Goal: Information Seeking & Learning: Learn about a topic

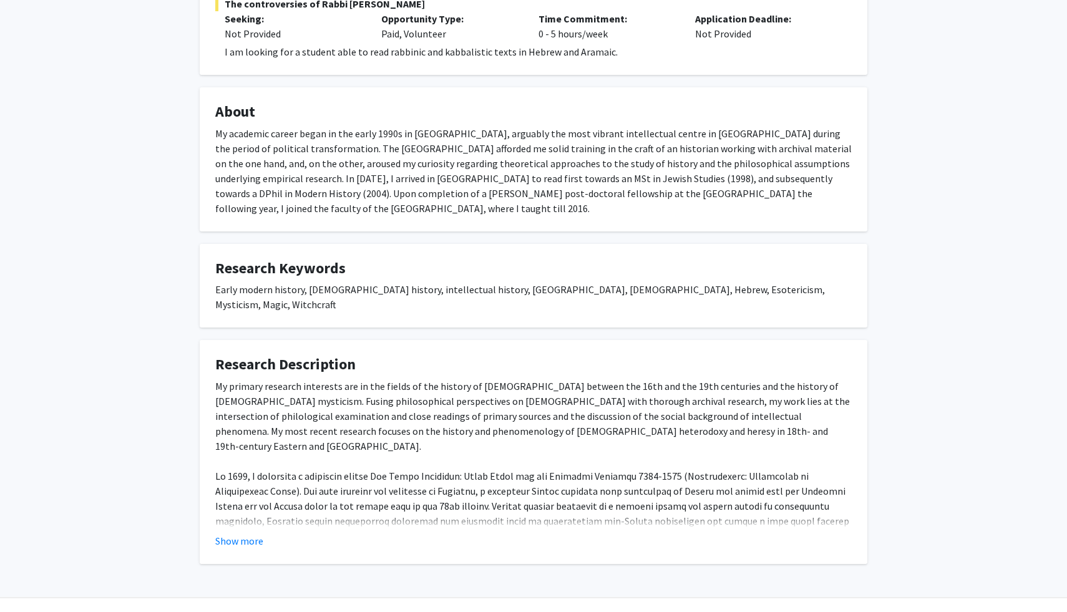
scroll to position [270, 0]
click at [240, 532] on button "Show more" at bounding box center [239, 539] width 48 height 15
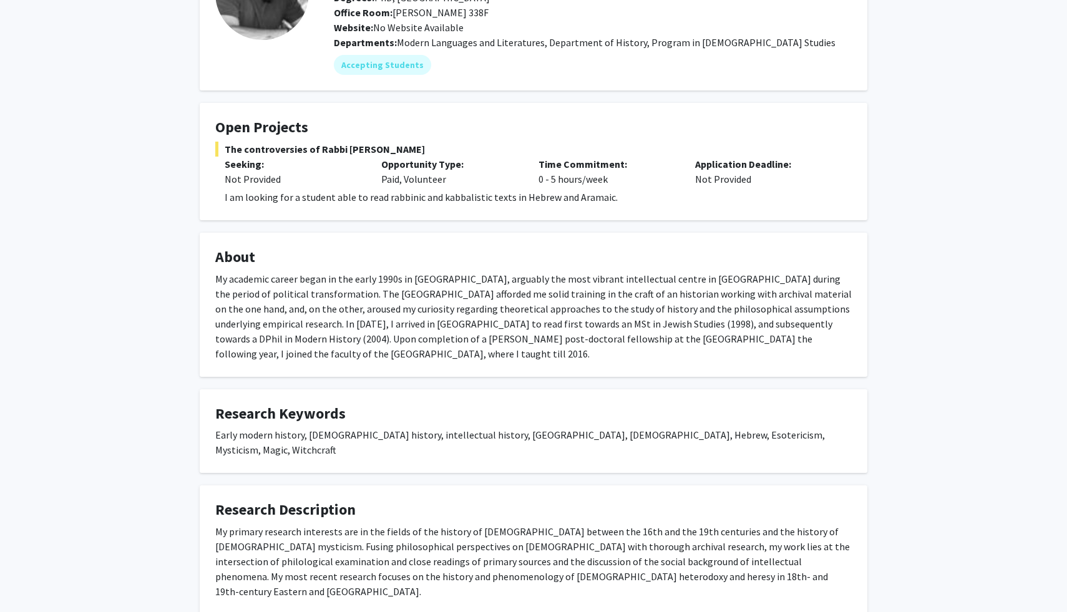
scroll to position [119, 0]
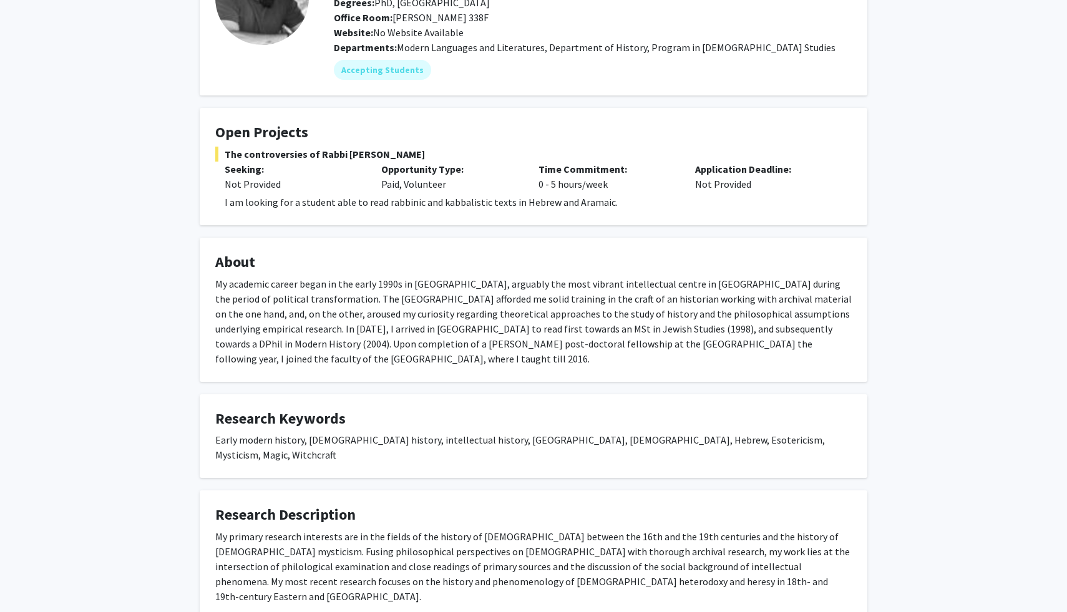
click at [404, 199] on p "I am looking for a student able to read rabbinic and kabbalistic texts in Hebre…" at bounding box center [538, 202] width 627 height 15
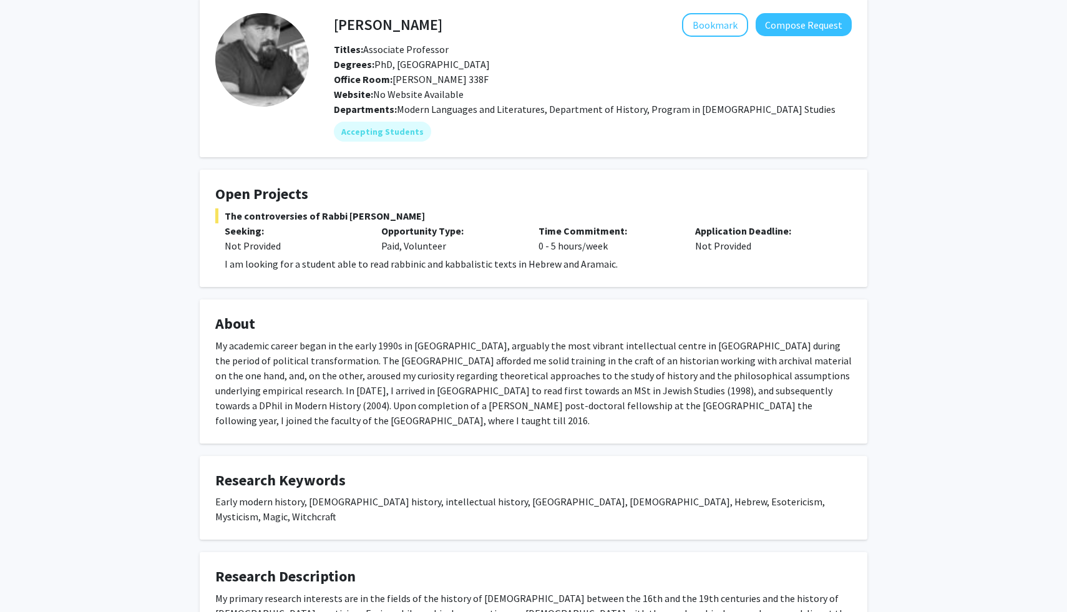
scroll to position [56, 0]
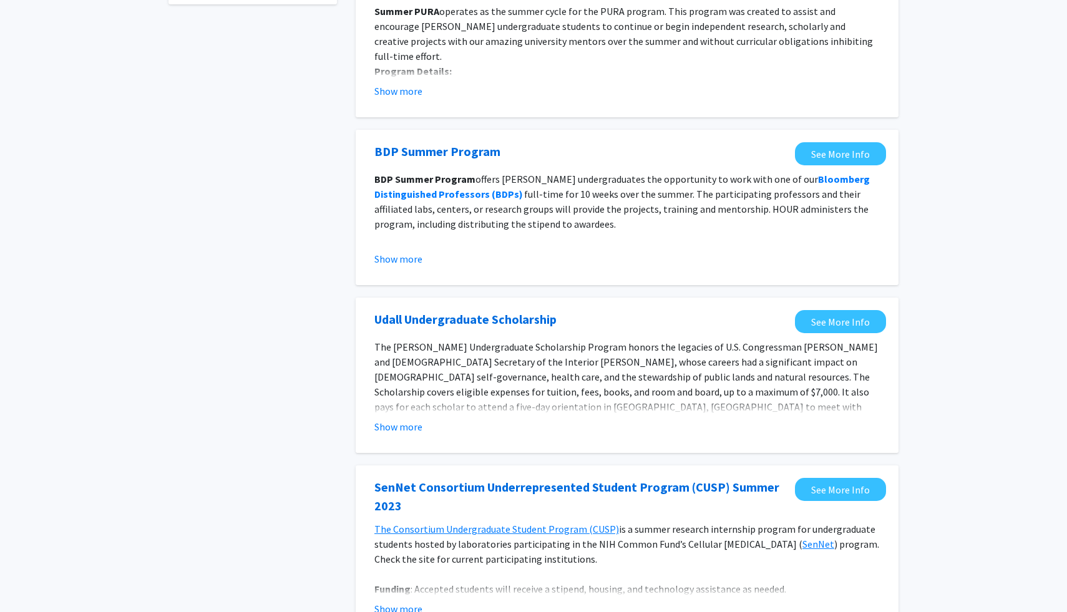
scroll to position [165, 0]
click at [418, 426] on button "Show more" at bounding box center [398, 425] width 48 height 15
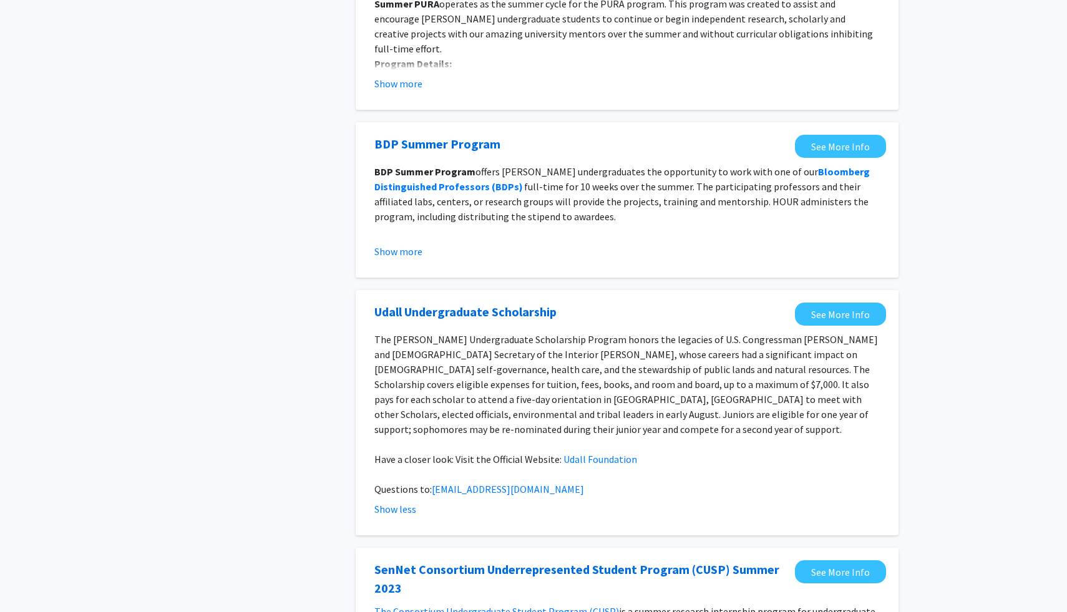
scroll to position [175, 0]
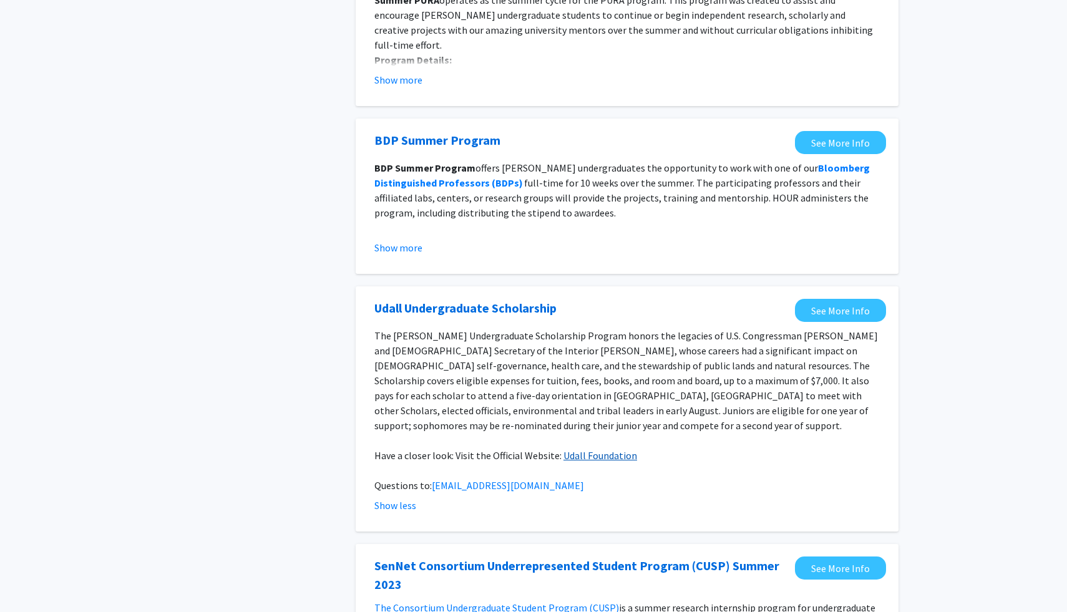
click at [584, 449] on link "Udall Foundation" at bounding box center [601, 455] width 74 height 12
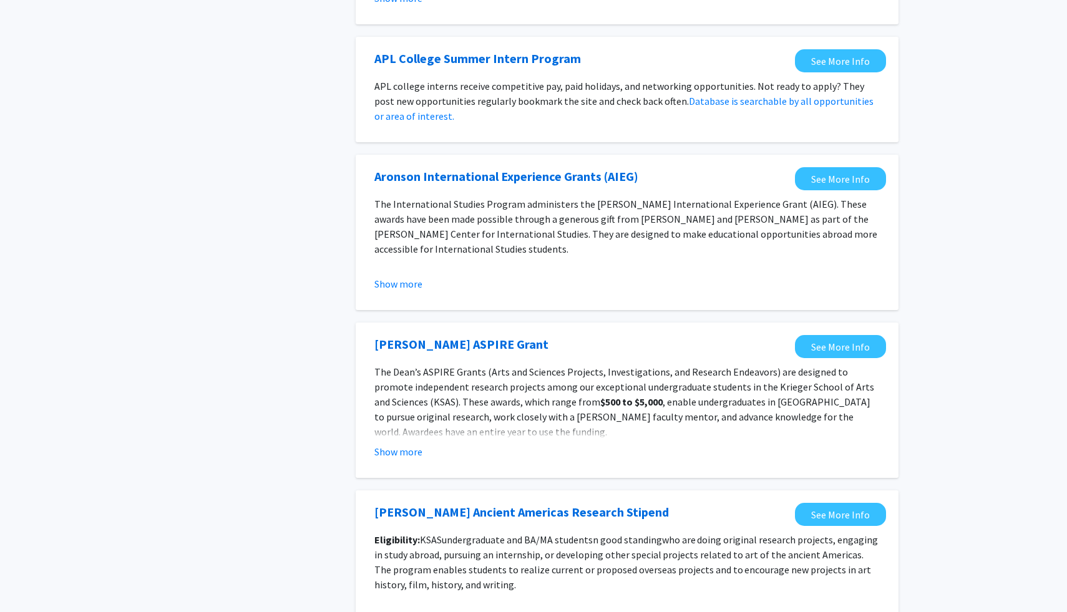
scroll to position [1043, 0]
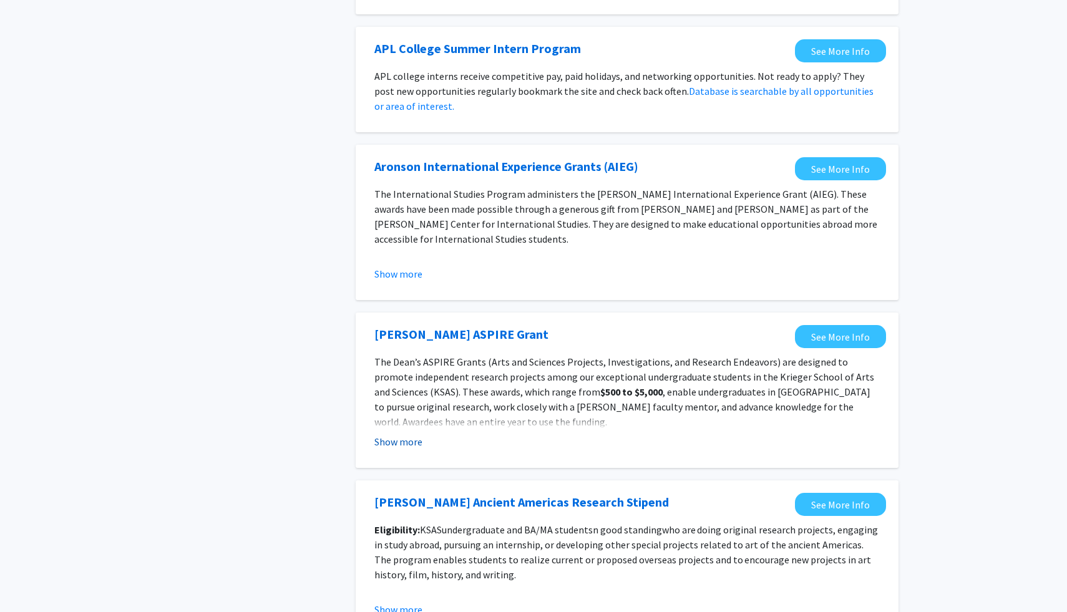
click at [418, 434] on button "Show more" at bounding box center [398, 441] width 48 height 15
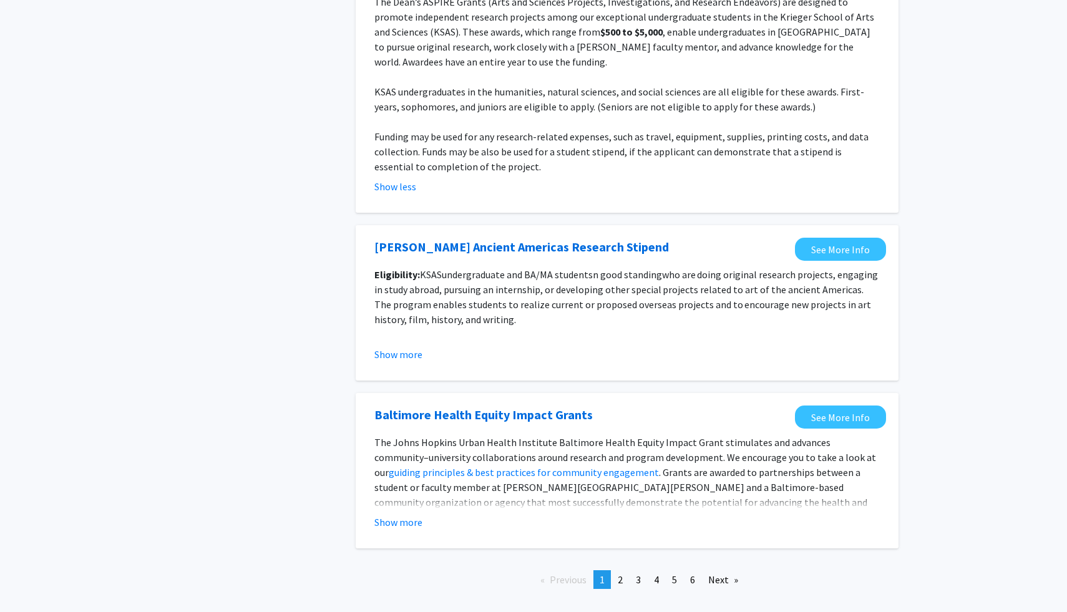
scroll to position [1408, 0]
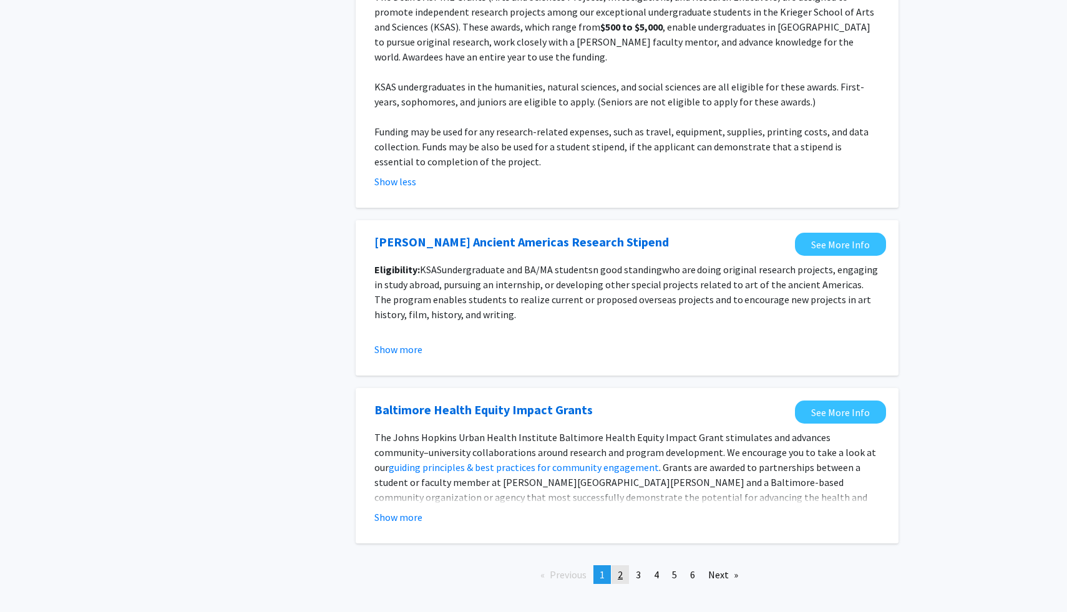
click at [620, 569] on span "2" at bounding box center [620, 575] width 5 height 12
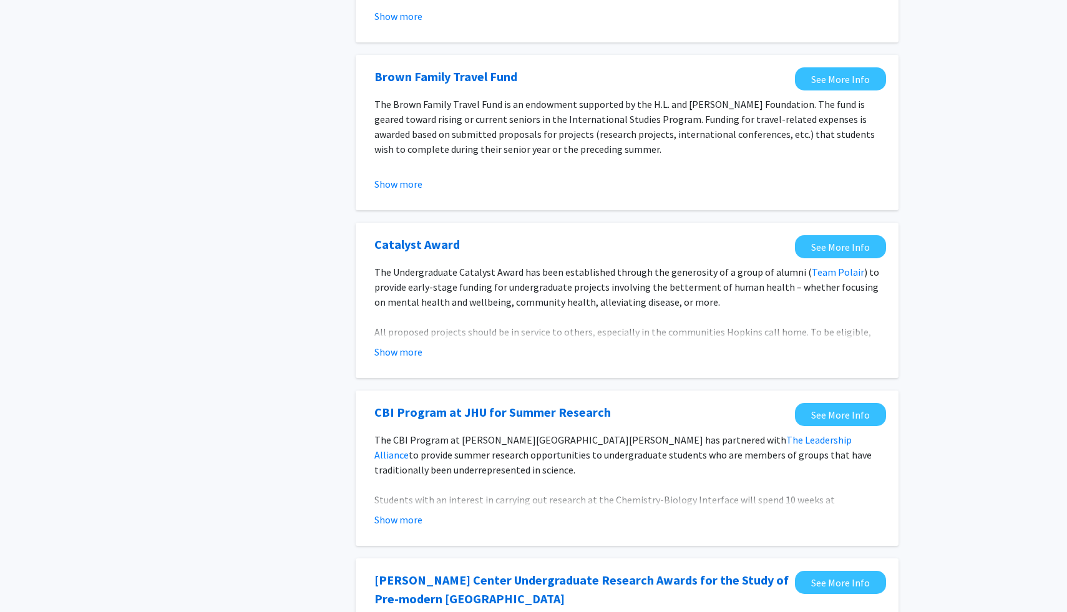
scroll to position [410, 0]
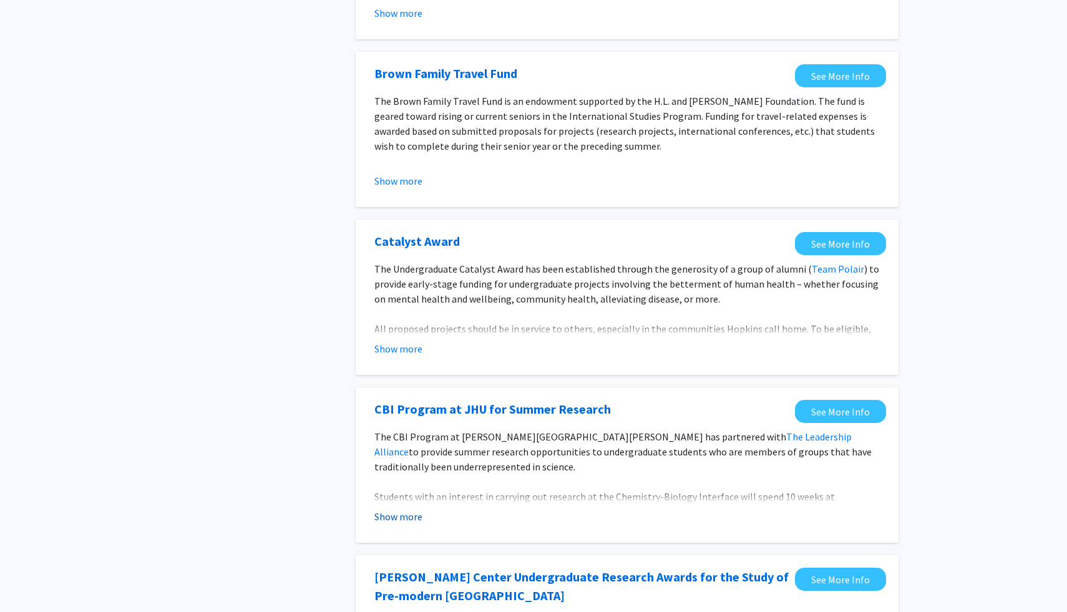
click at [416, 518] on button "Show more" at bounding box center [398, 516] width 48 height 15
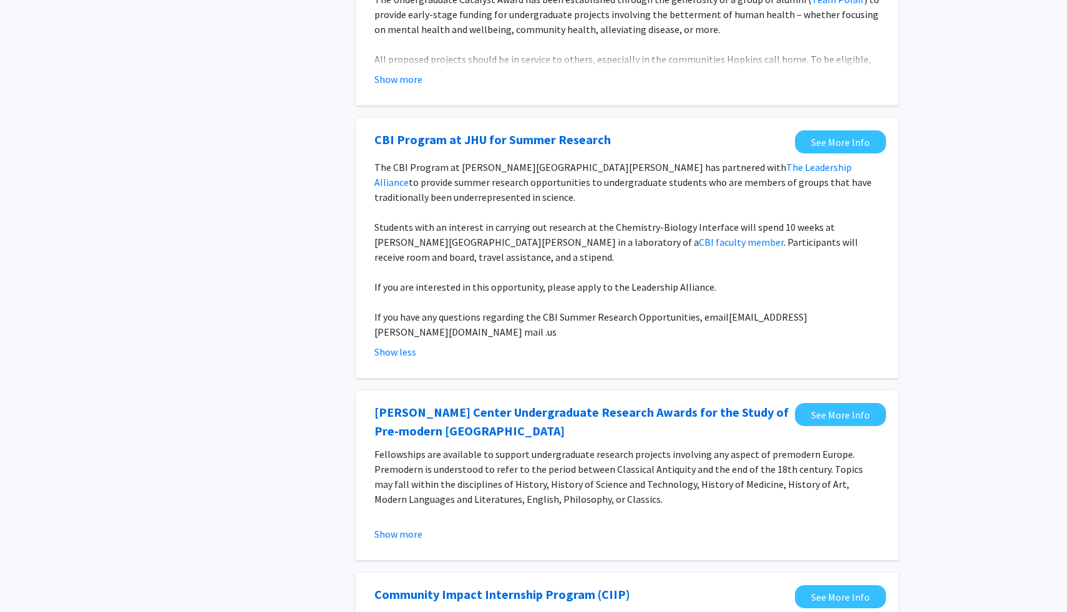
scroll to position [710, 0]
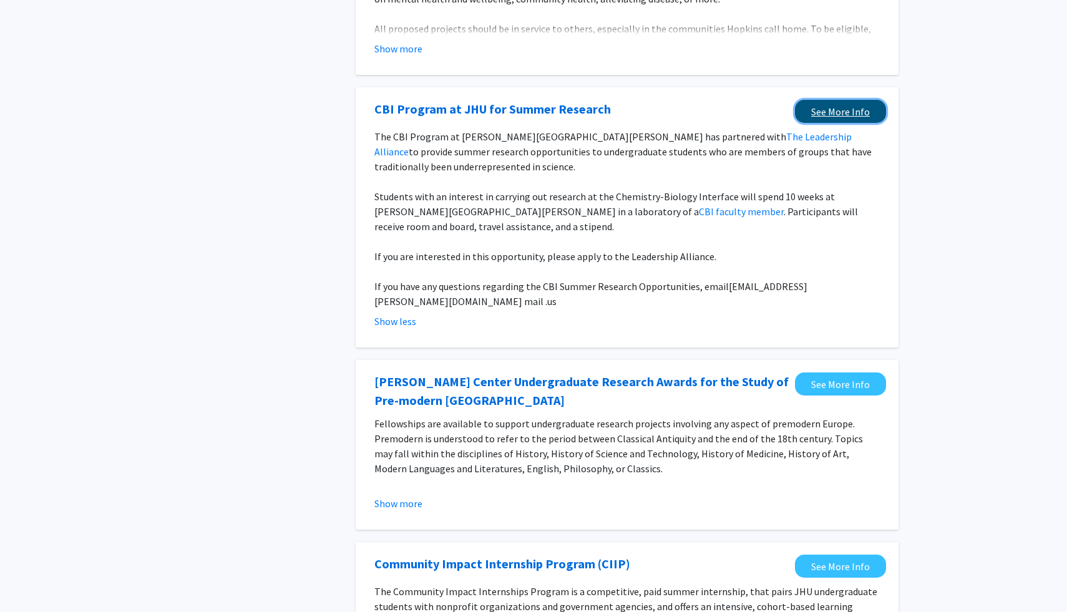
click at [836, 109] on link "See More Info" at bounding box center [840, 111] width 91 height 23
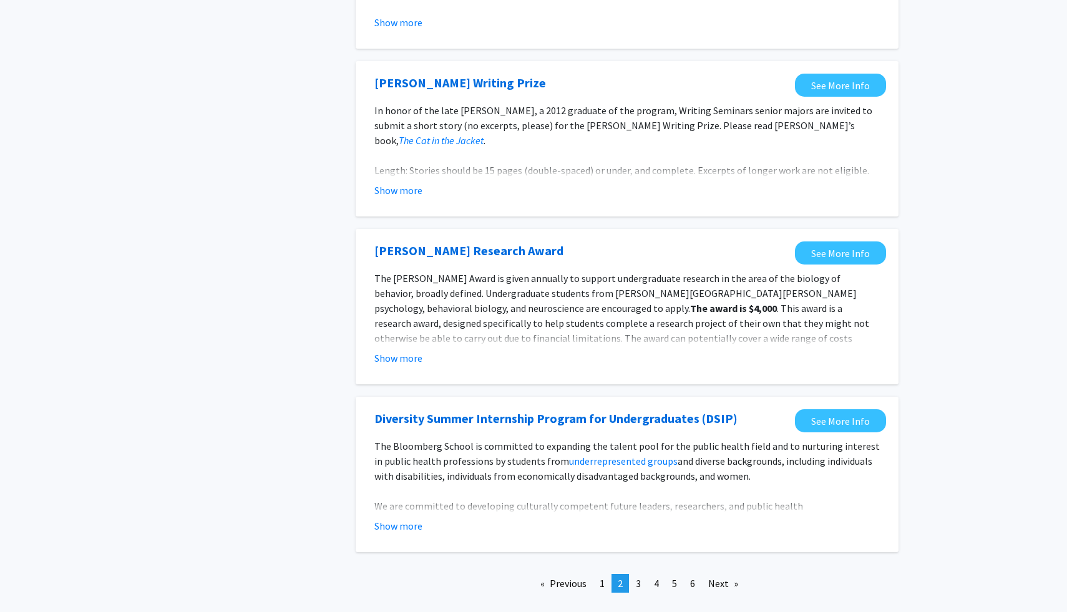
scroll to position [1401, 0]
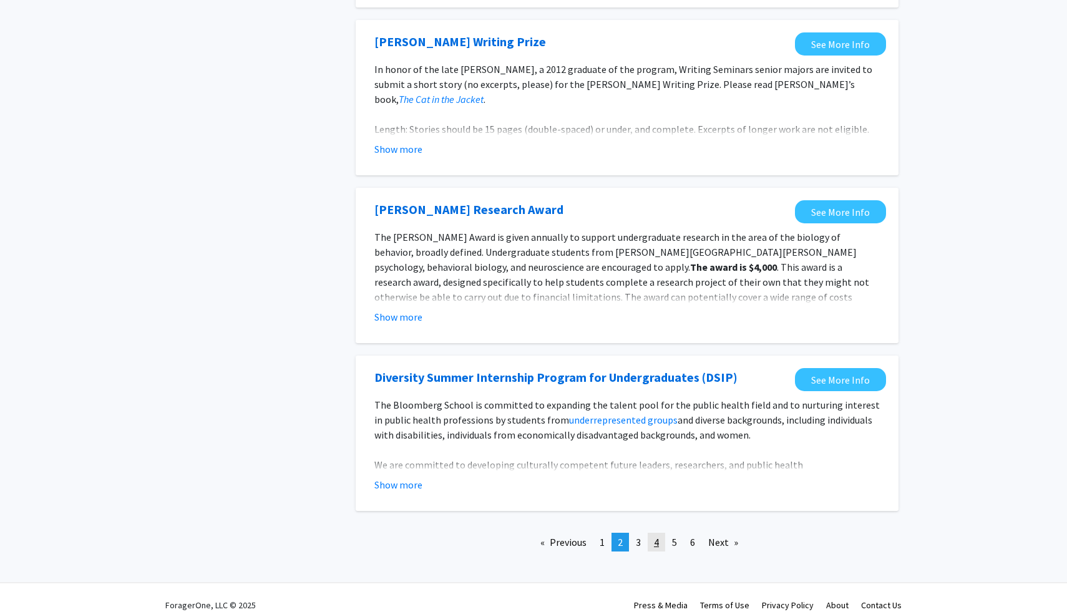
click at [658, 536] on span "4" at bounding box center [656, 542] width 5 height 12
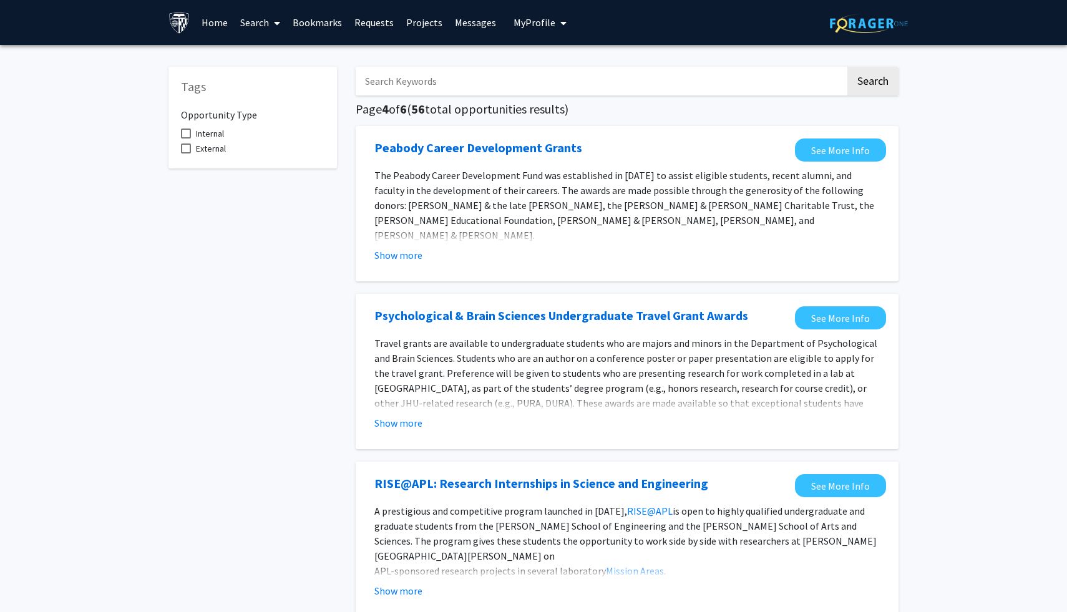
click at [503, 82] on input "Search Keywords" at bounding box center [601, 81] width 490 height 29
type input "environment"
click at [848, 67] on button "Search" at bounding box center [873, 81] width 51 height 29
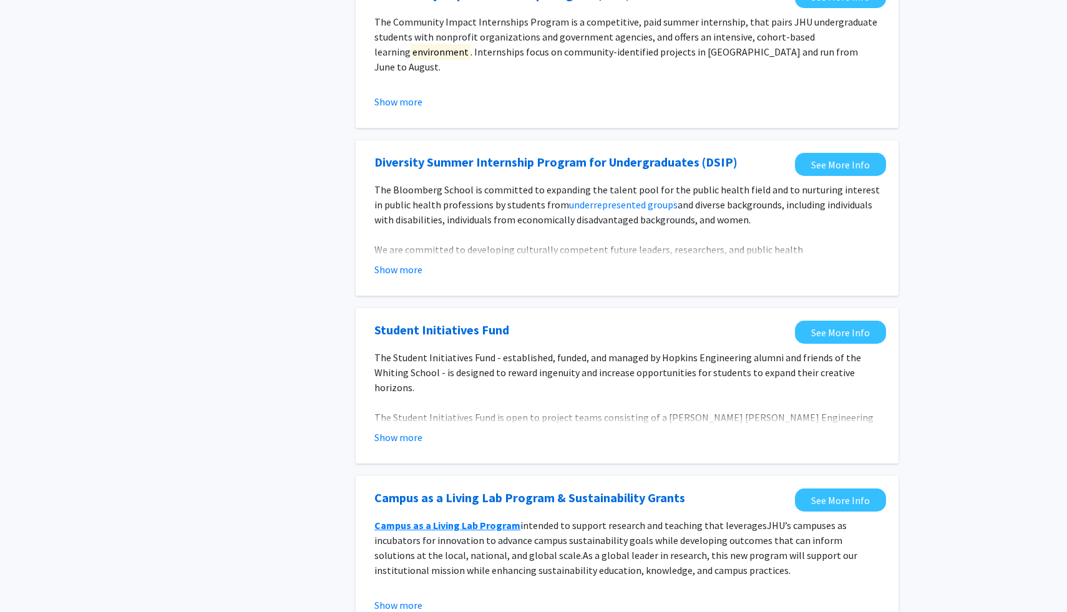
scroll to position [358, 0]
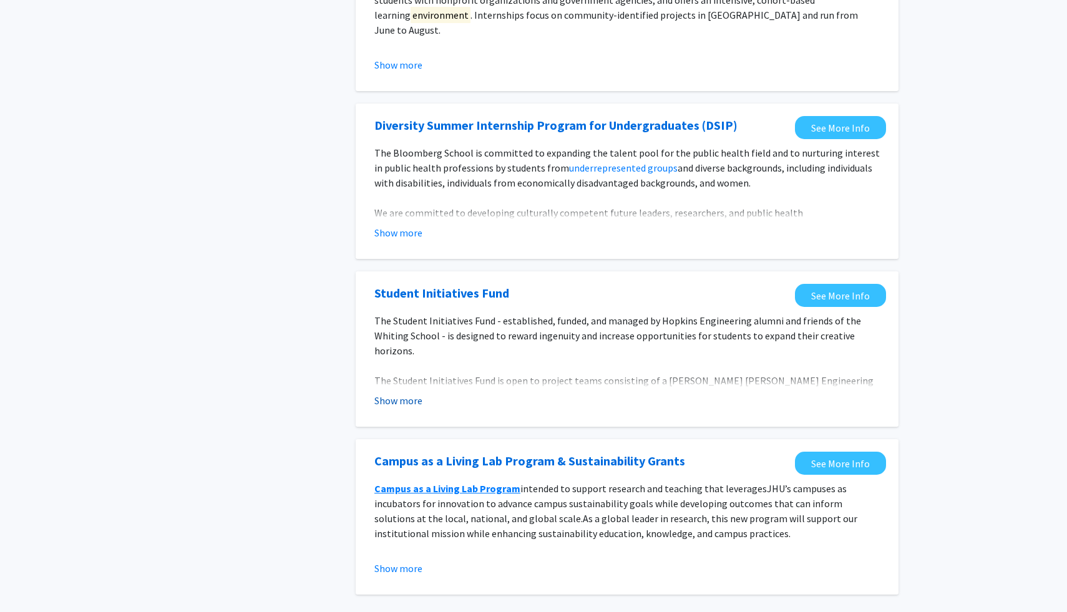
click at [401, 401] on button "Show more" at bounding box center [398, 400] width 48 height 15
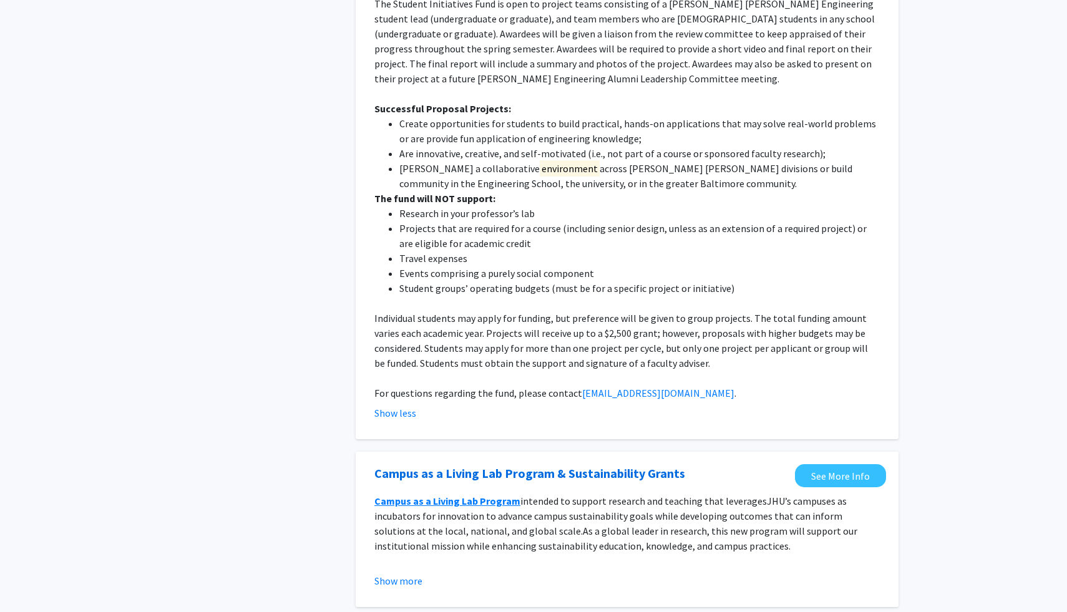
scroll to position [846, 0]
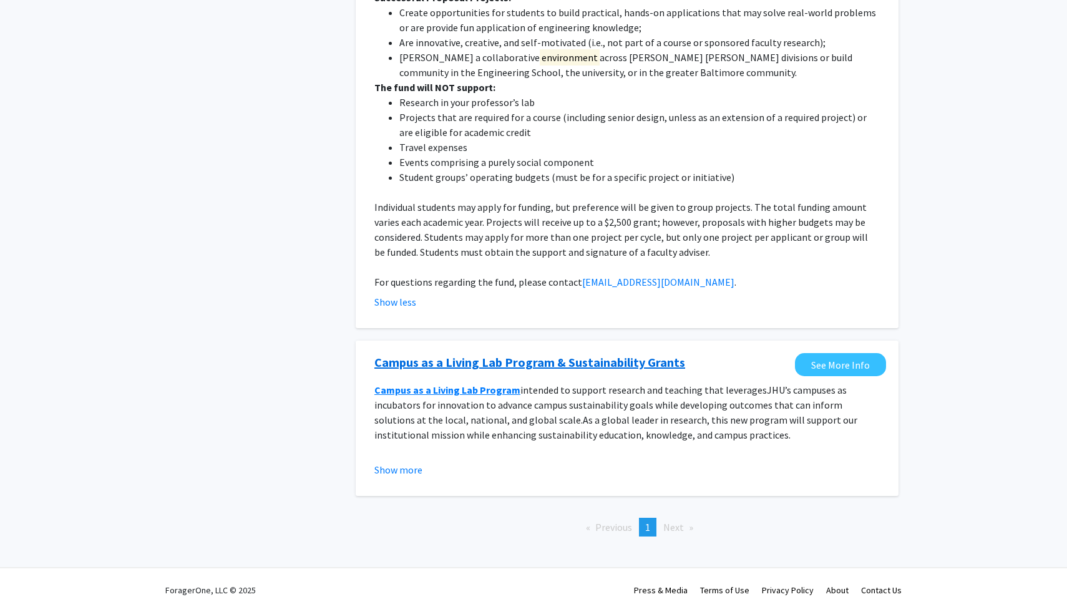
click at [588, 370] on link "Campus as a Living Lab Program & Sustainability Grants" at bounding box center [529, 362] width 311 height 19
